Goal: Task Accomplishment & Management: Manage account settings

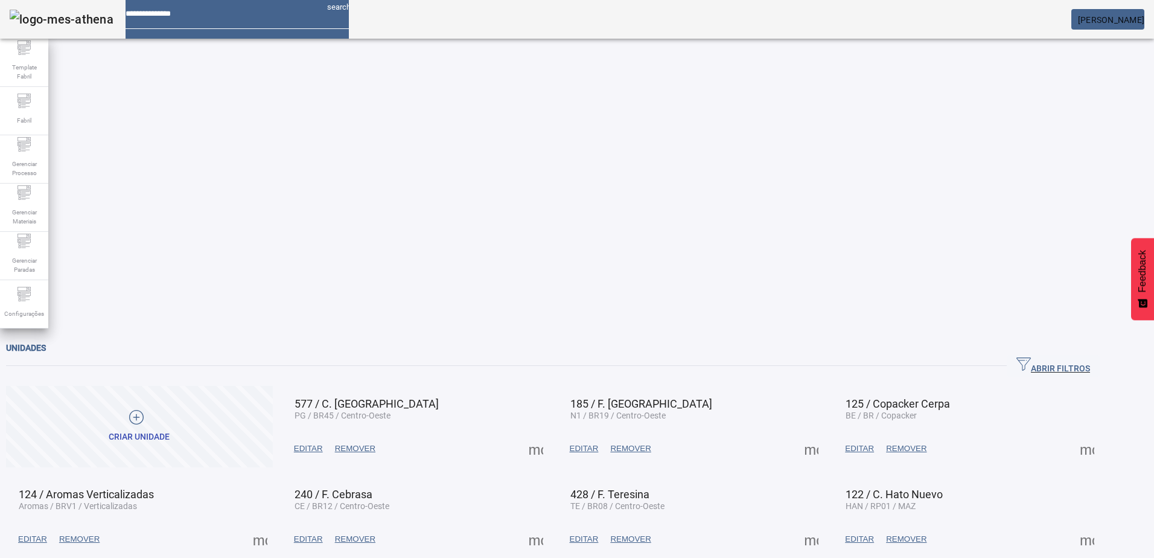
click at [181, 19] on input at bounding box center [222, 9] width 192 height 19
type input "********"
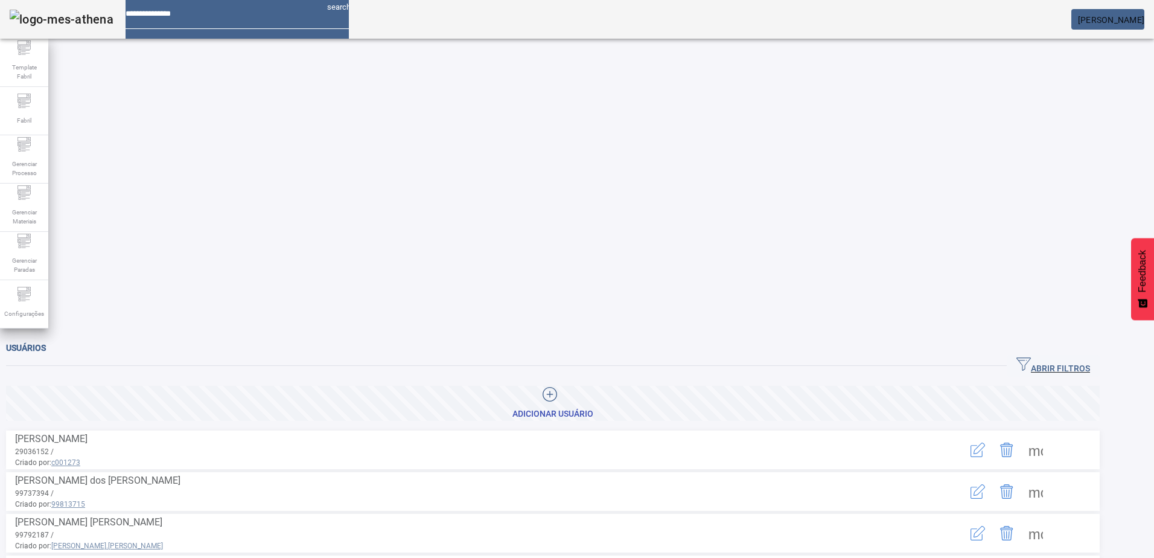
click at [1068, 357] on span "ABRIR FILTROS" at bounding box center [1054, 366] width 74 height 18
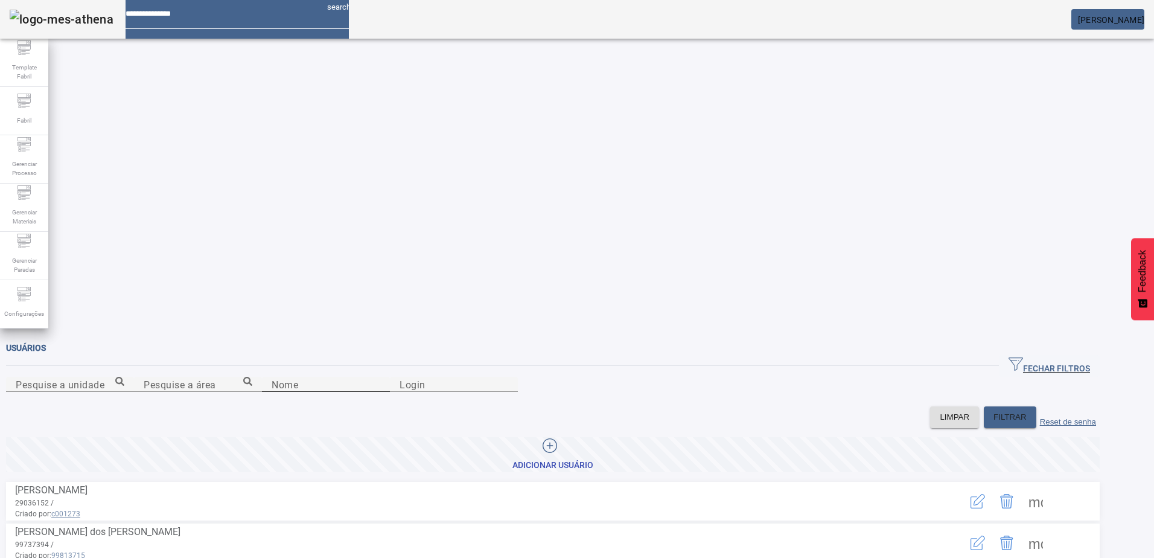
click at [272, 377] on div "Nome" at bounding box center [326, 384] width 109 height 15
click at [272, 377] on input "Nome" at bounding box center [326, 384] width 109 height 14
type input "******"
click at [985, 494] on icon "button" at bounding box center [978, 501] width 14 height 14
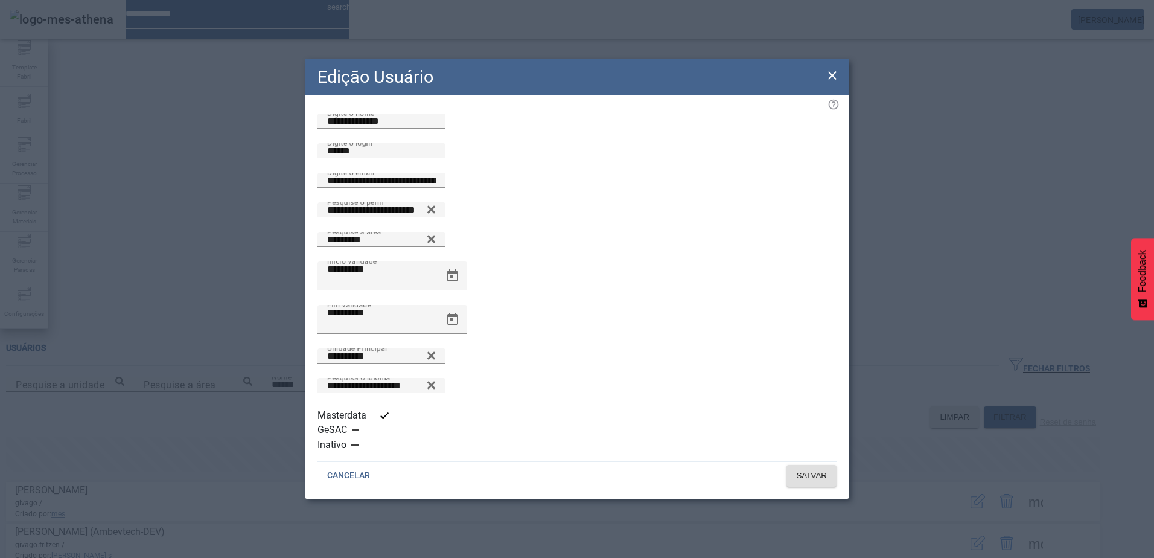
scroll to position [1, 0]
click at [836, 83] on icon at bounding box center [832, 75] width 14 height 14
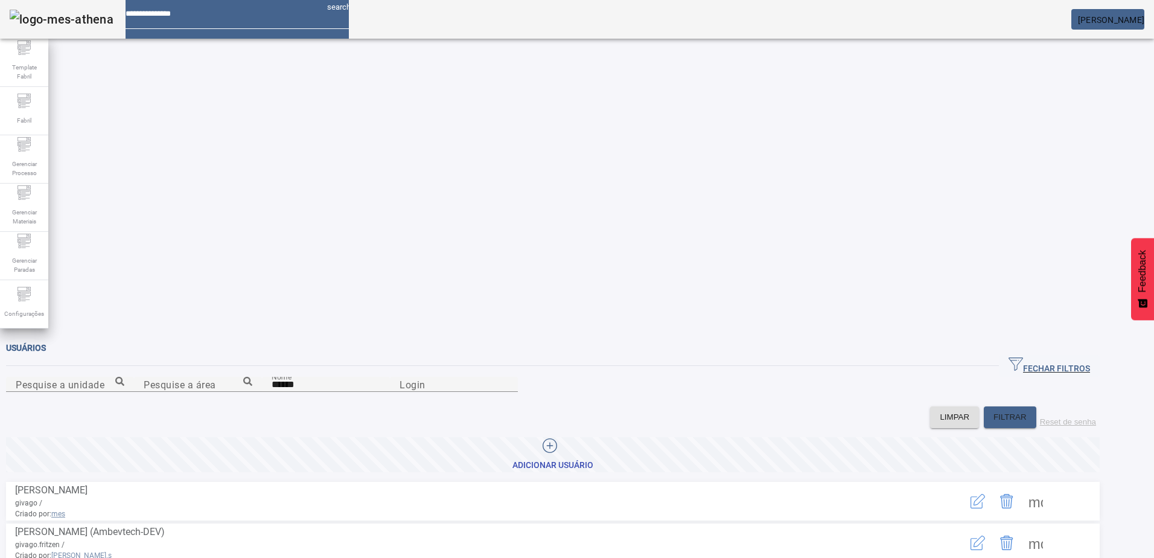
click at [1050, 487] on span at bounding box center [1035, 501] width 29 height 29
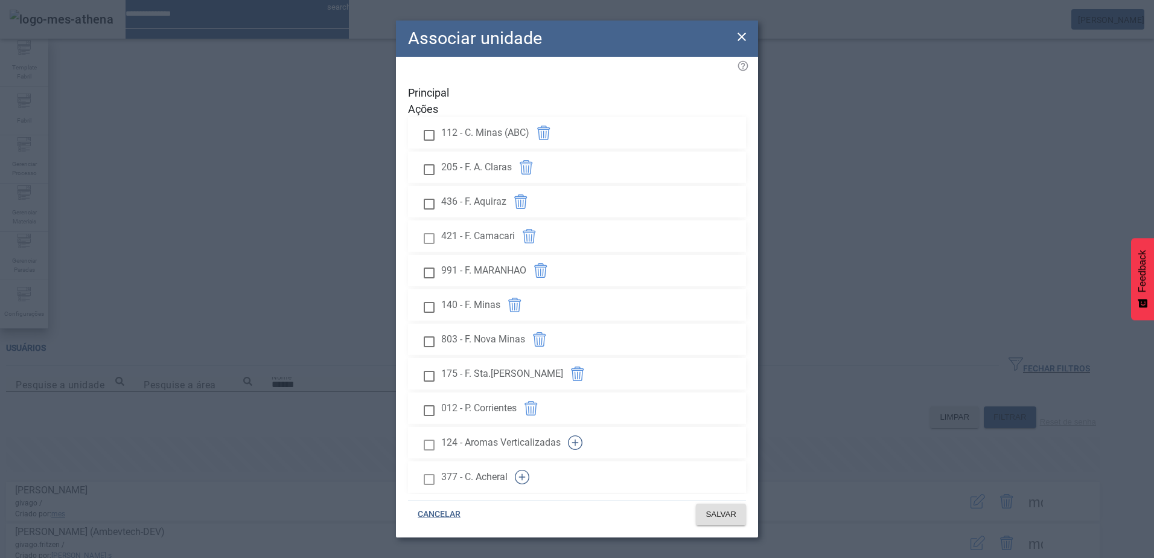
scroll to position [1311, 0]
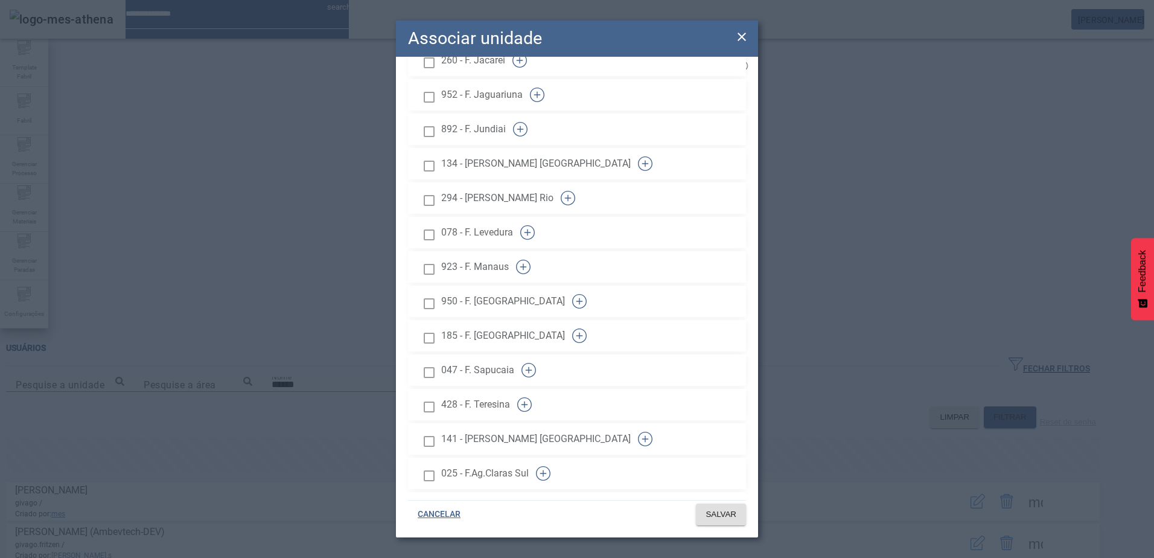
click at [709, 514] on span "SALVAR" at bounding box center [721, 514] width 31 height 12
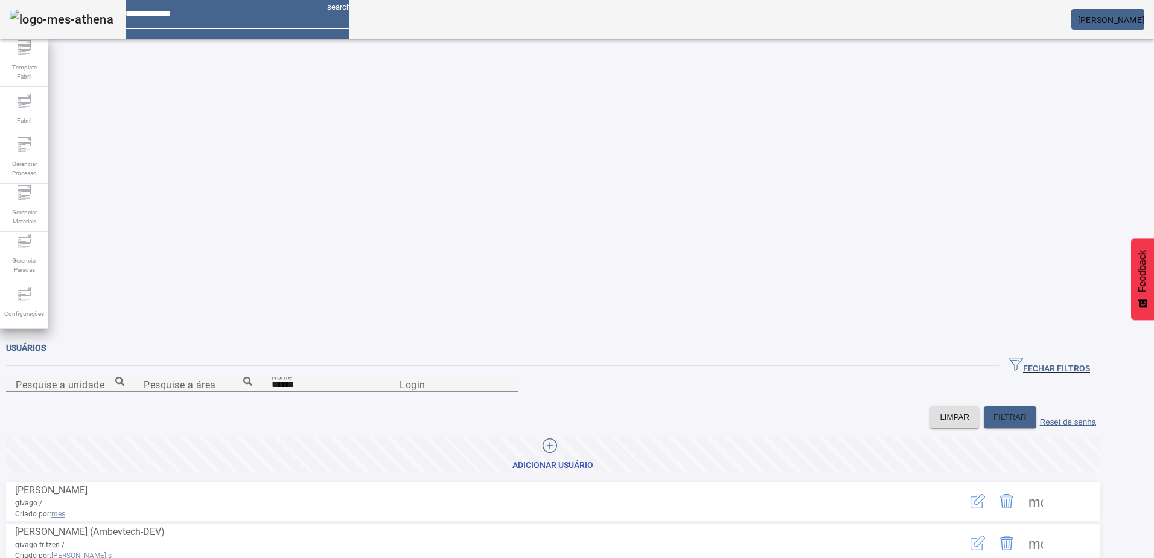
click at [1050, 528] on span at bounding box center [1035, 542] width 29 height 29
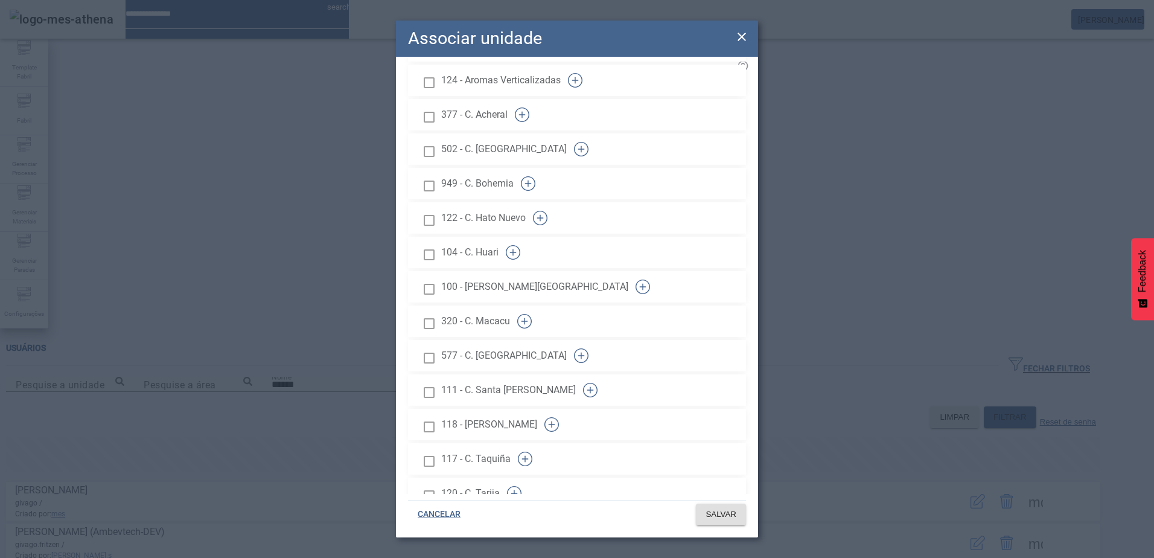
scroll to position [1277, 0]
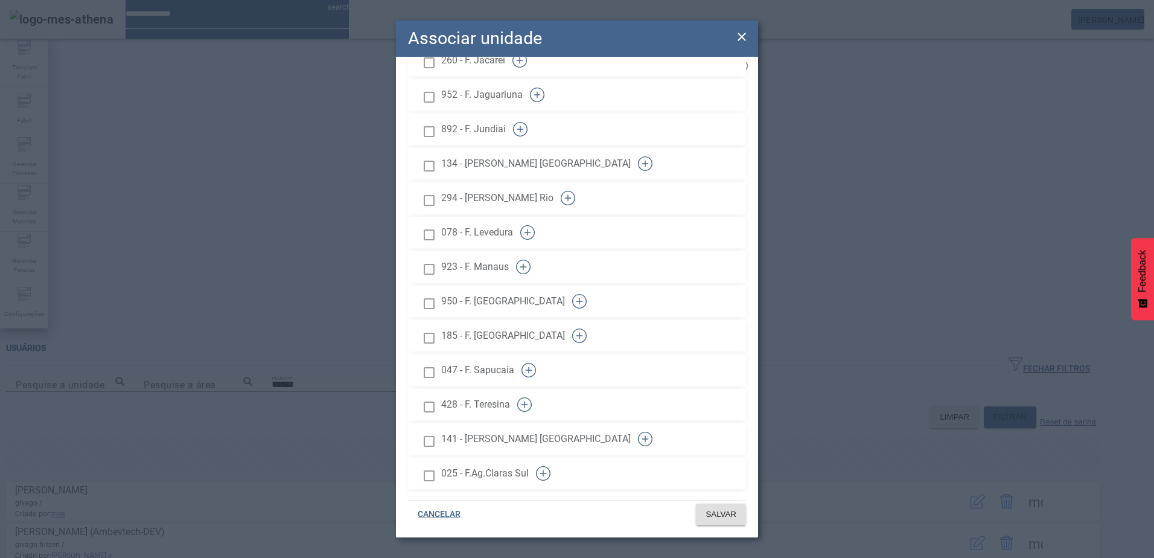
click at [594, 287] on button "button" at bounding box center [579, 301] width 29 height 29
click at [725, 514] on span "SALVAR" at bounding box center [721, 514] width 31 height 12
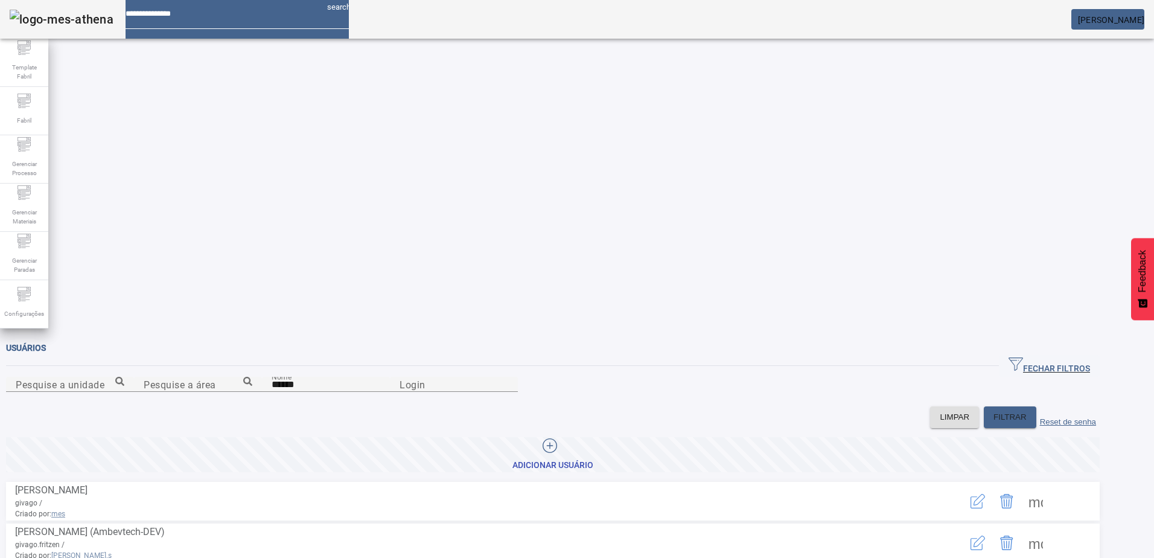
click at [1103, 25] on mat-card "[PERSON_NAME]" at bounding box center [1108, 19] width 73 height 21
click at [1112, 11] on mat-card "[PERSON_NAME]" at bounding box center [1108, 19] width 73 height 21
drag, startPoint x: 1112, startPoint y: 11, endPoint x: 1091, endPoint y: 23, distance: 24.0
click at [1091, 23] on span "[PERSON_NAME]" at bounding box center [1111, 20] width 66 height 10
